Goal: Check status: Check status

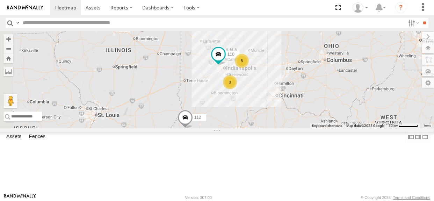
select select "**********"
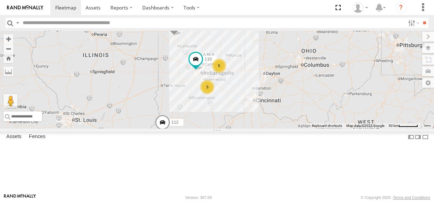
drag, startPoint x: 279, startPoint y: 107, endPoint x: 269, endPoint y: 108, distance: 9.5
click at [269, 108] on div "5 116 110 3 112" at bounding box center [217, 80] width 434 height 98
click at [215, 94] on div "3" at bounding box center [208, 87] width 14 height 14
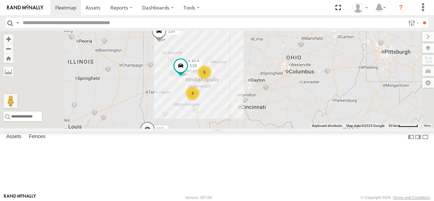
drag, startPoint x: 262, startPoint y: 126, endPoint x: 261, endPoint y: 122, distance: 4.1
click at [261, 122] on div "116 110 112 5 3" at bounding box center [217, 80] width 434 height 98
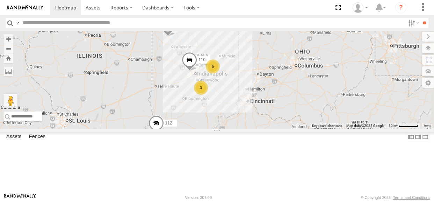
drag, startPoint x: 261, startPoint y: 105, endPoint x: 231, endPoint y: 111, distance: 30.6
click at [231, 111] on div "5 116 110 3 112" at bounding box center [217, 80] width 434 height 98
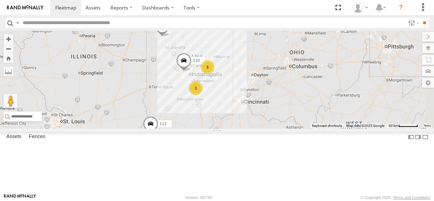
drag, startPoint x: 230, startPoint y: 82, endPoint x: 224, endPoint y: 83, distance: 6.7
click at [224, 83] on div "5 116 110 3 112" at bounding box center [217, 80] width 434 height 98
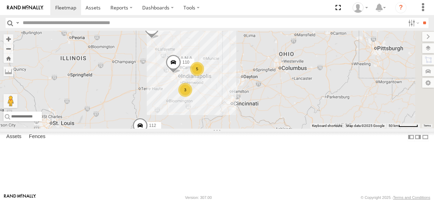
drag, startPoint x: 261, startPoint y: 122, endPoint x: 249, endPoint y: 124, distance: 11.6
click at [249, 124] on div "5 116 110 3 112" at bounding box center [217, 80] width 434 height 98
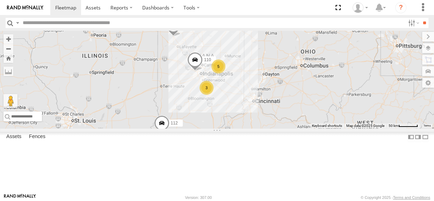
drag, startPoint x: 256, startPoint y: 98, endPoint x: 236, endPoint y: 114, distance: 25.6
click at [232, 104] on div "5 116 110 3 112" at bounding box center [217, 80] width 434 height 98
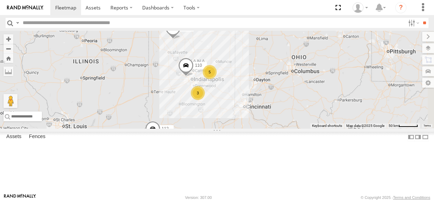
drag, startPoint x: 260, startPoint y: 126, endPoint x: 251, endPoint y: 132, distance: 10.2
click at [251, 128] on div "5 116 110 3 112" at bounding box center [217, 80] width 434 height 98
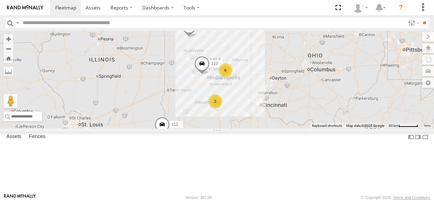
drag, startPoint x: 286, startPoint y: 107, endPoint x: 263, endPoint y: 115, distance: 24.9
click at [263, 115] on div "6 116 110 2 112" at bounding box center [217, 80] width 434 height 98
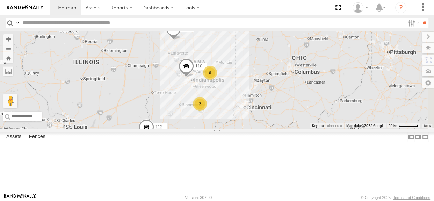
drag, startPoint x: 264, startPoint y: 125, endPoint x: 251, endPoint y: 129, distance: 14.2
click at [251, 128] on div "6 116 110 2 112" at bounding box center [217, 80] width 434 height 98
click at [206, 111] on div "2" at bounding box center [199, 104] width 14 height 14
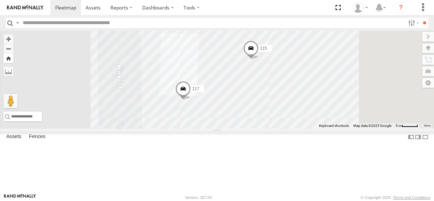
click at [13, 59] on button "Zoom Home" at bounding box center [8, 58] width 10 height 9
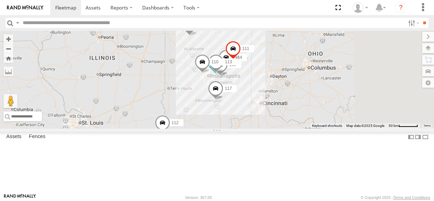
drag, startPoint x: 274, startPoint y: 93, endPoint x: 255, endPoint y: 98, distance: 19.9
click at [255, 98] on div "114 116 110 118 107 115 117 109 111 112 113" at bounding box center [217, 80] width 434 height 98
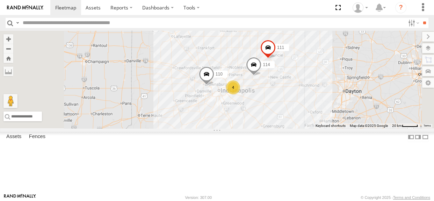
drag, startPoint x: 283, startPoint y: 96, endPoint x: 274, endPoint y: 100, distance: 9.6
click at [274, 100] on div "114 116 110 111 112 4 2" at bounding box center [217, 80] width 434 height 98
click at [239, 94] on div "4" at bounding box center [232, 87] width 14 height 14
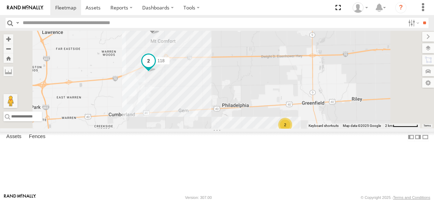
click at [155, 67] on span at bounding box center [148, 61] width 13 height 13
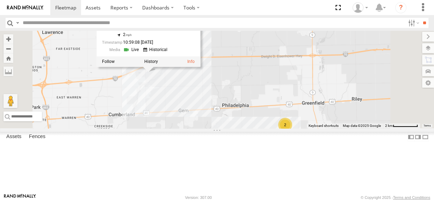
click at [200, 67] on div at bounding box center [149, 61] width 104 height 10
click at [158, 64] on label at bounding box center [151, 61] width 14 height 5
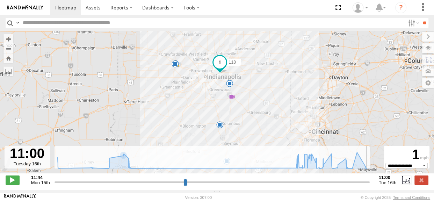
drag, startPoint x: 56, startPoint y: 189, endPoint x: 376, endPoint y: 178, distance: 319.9
type input "**********"
click at [369, 179] on input "range" at bounding box center [212, 182] width 315 height 7
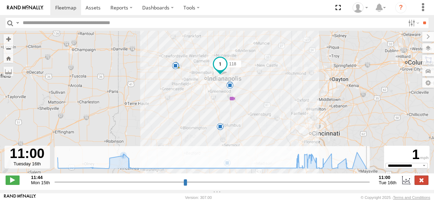
click at [418, 183] on label at bounding box center [422, 180] width 14 height 9
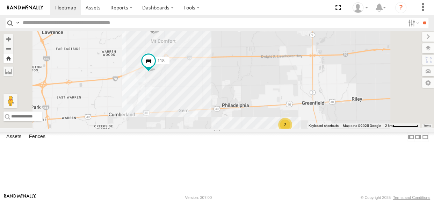
click at [13, 55] on button "Zoom Home" at bounding box center [8, 58] width 10 height 9
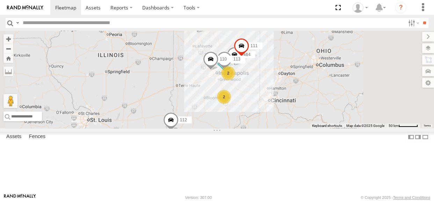
drag, startPoint x: 289, startPoint y: 100, endPoint x: 277, endPoint y: 102, distance: 12.5
click at [277, 102] on div "114 116 110 118 2 2 111 112 113" at bounding box center [217, 80] width 434 height 98
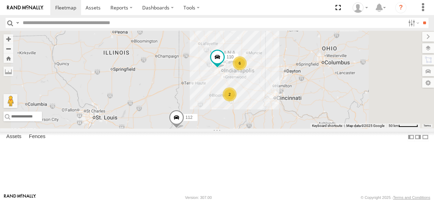
drag, startPoint x: 304, startPoint y: 116, endPoint x: 297, endPoint y: 115, distance: 7.0
click at [297, 115] on div "116 110 112 6 2" at bounding box center [217, 80] width 434 height 98
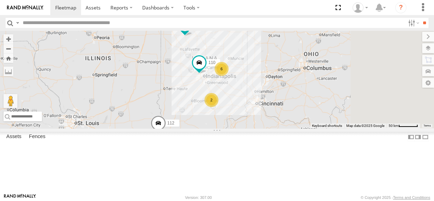
drag, startPoint x: 299, startPoint y: 115, endPoint x: 280, endPoint y: 121, distance: 19.7
click at [280, 121] on div "116 110 112 6 2" at bounding box center [217, 80] width 434 height 98
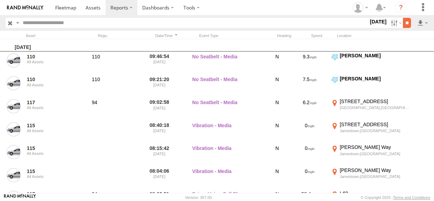
click at [403, 24] on input "**" at bounding box center [407, 23] width 8 height 10
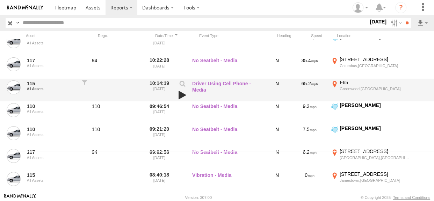
scroll to position [42, 0]
click at [182, 96] on link at bounding box center [183, 95] width 12 height 10
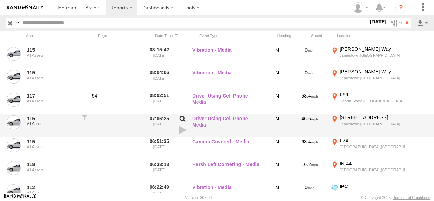
scroll to position [191, 0]
click at [182, 130] on link at bounding box center [183, 130] width 12 height 10
